Goal: Transaction & Acquisition: Purchase product/service

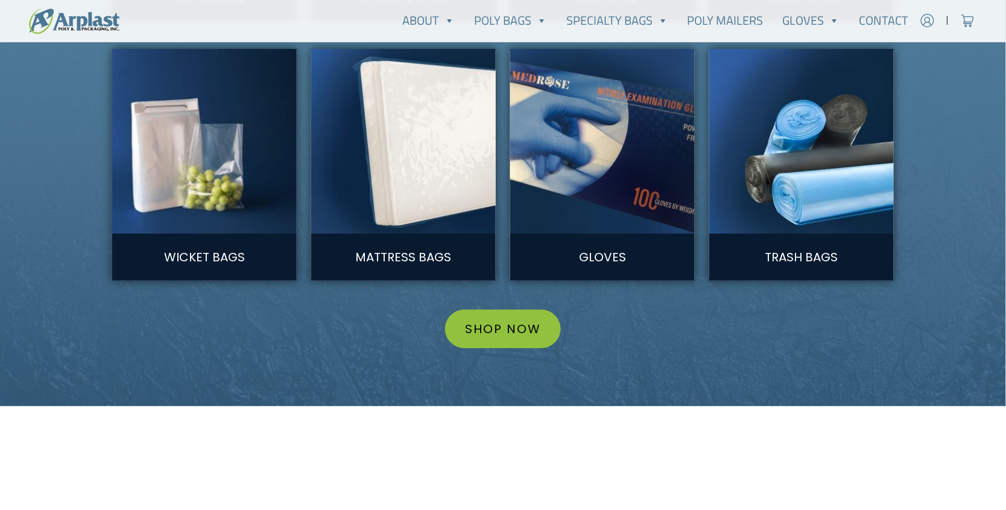
scroll to position [1028, 0]
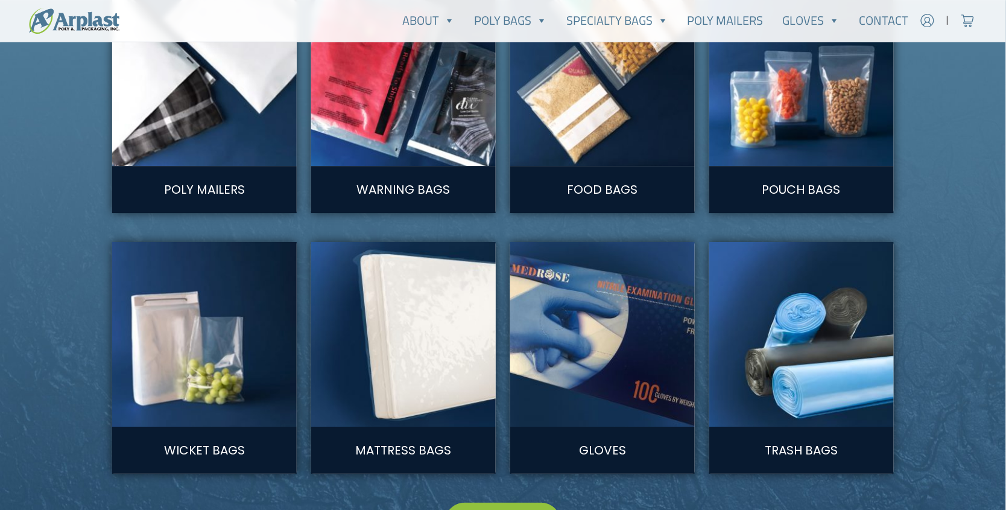
click at [205, 115] on img at bounding box center [204, 73] width 203 height 203
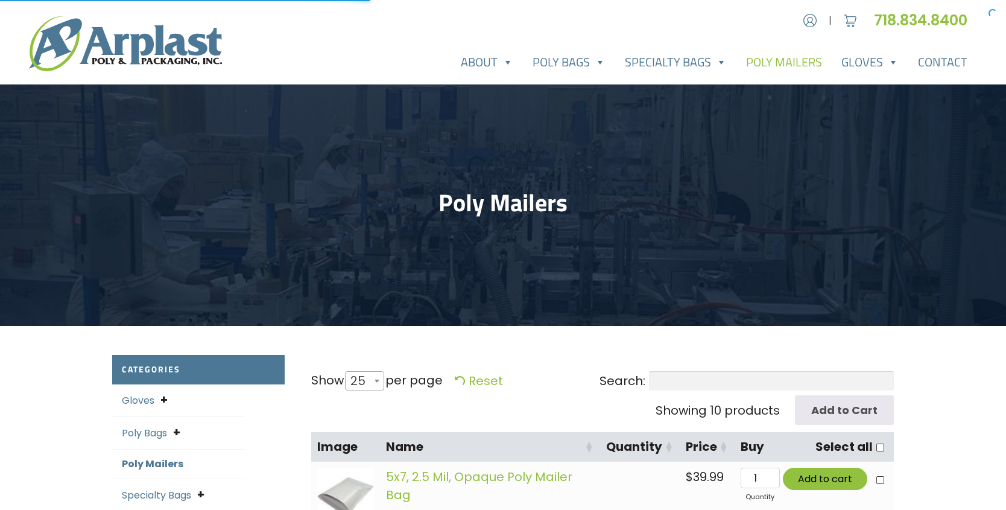
select select "25"
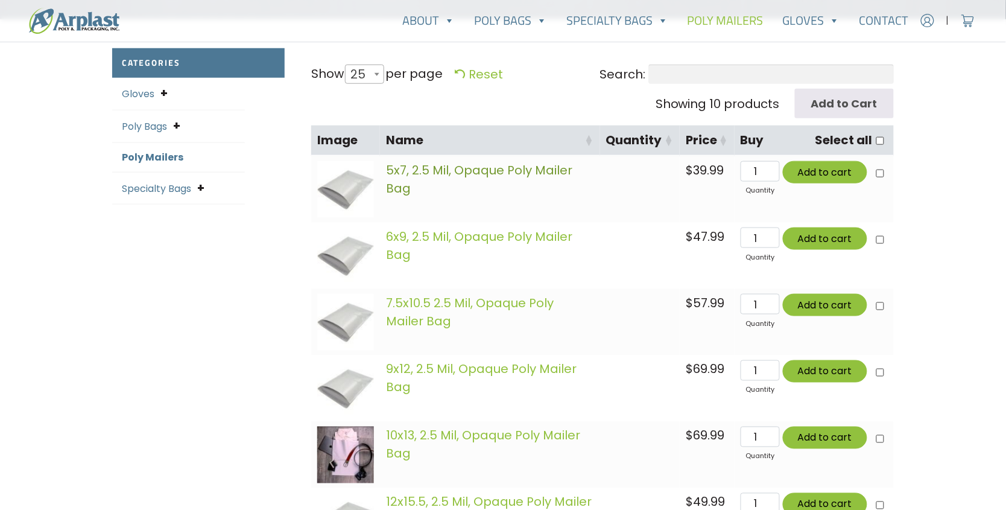
click at [426, 171] on link "5x7, 2.5 Mil, Opaque Poly Mailer Bag" at bounding box center [479, 179] width 186 height 35
click at [479, 297] on link "7.5x10.5 2.5 Mil, Opaque Poly Mailer Bag" at bounding box center [470, 311] width 168 height 35
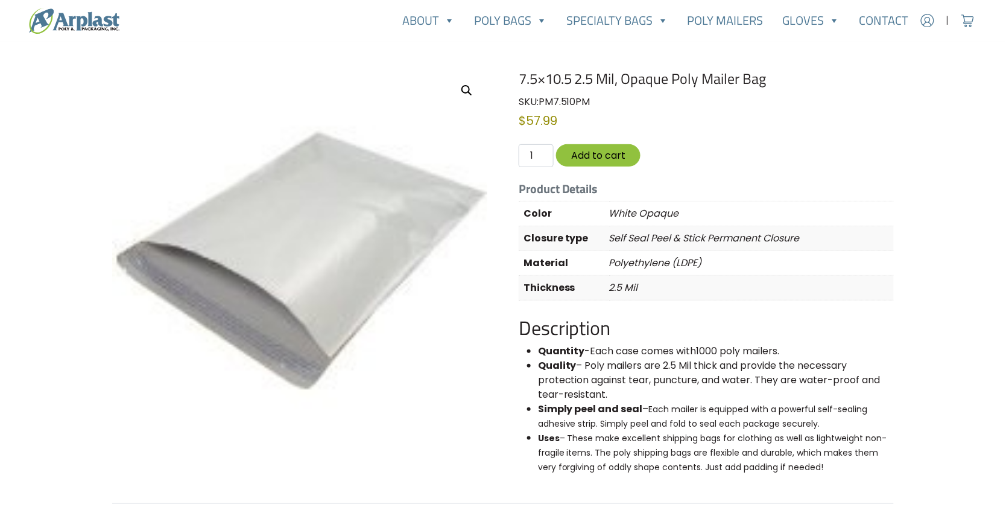
scroll to position [80, 0]
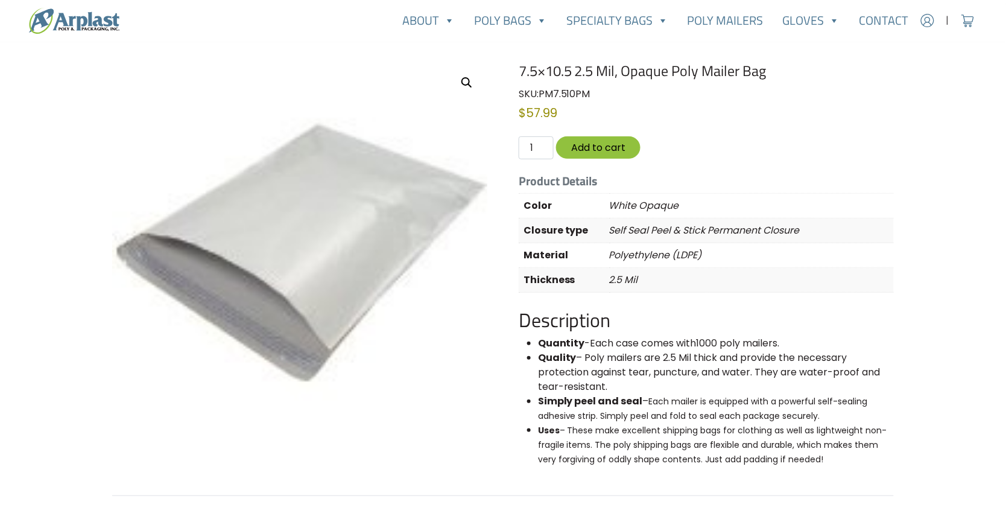
click at [327, 241] on img at bounding box center [299, 249] width 375 height 375
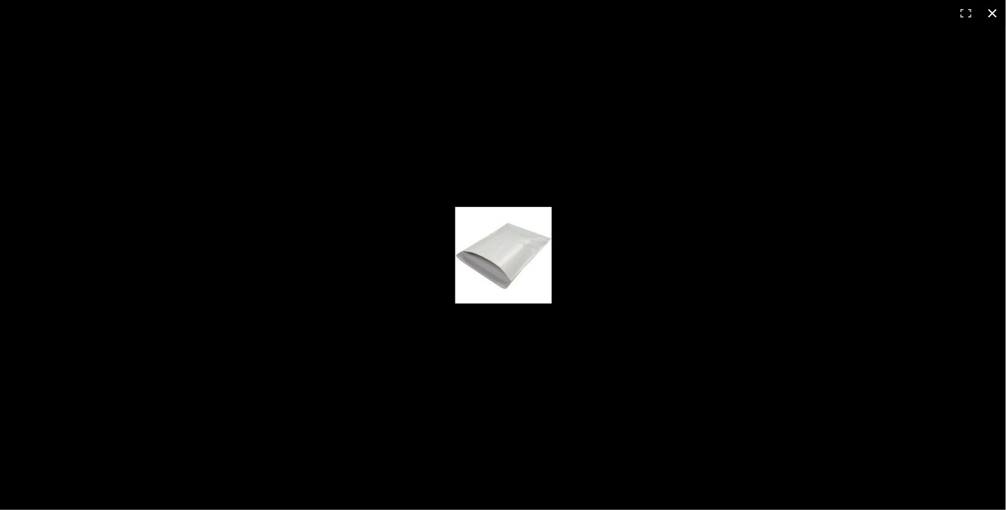
click at [999, 12] on button "Close (Esc)" at bounding box center [992, 13] width 27 height 27
